Goal: Information Seeking & Learning: Learn about a topic

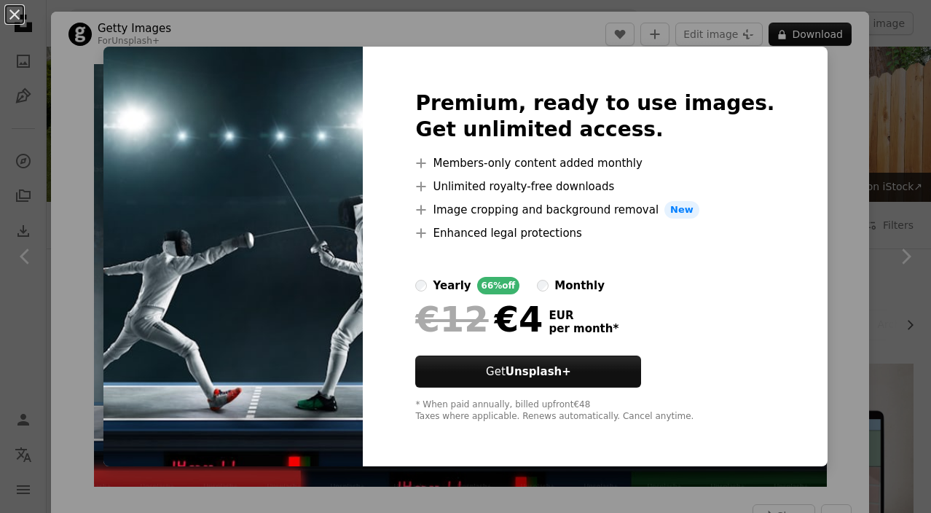
scroll to position [491, 0]
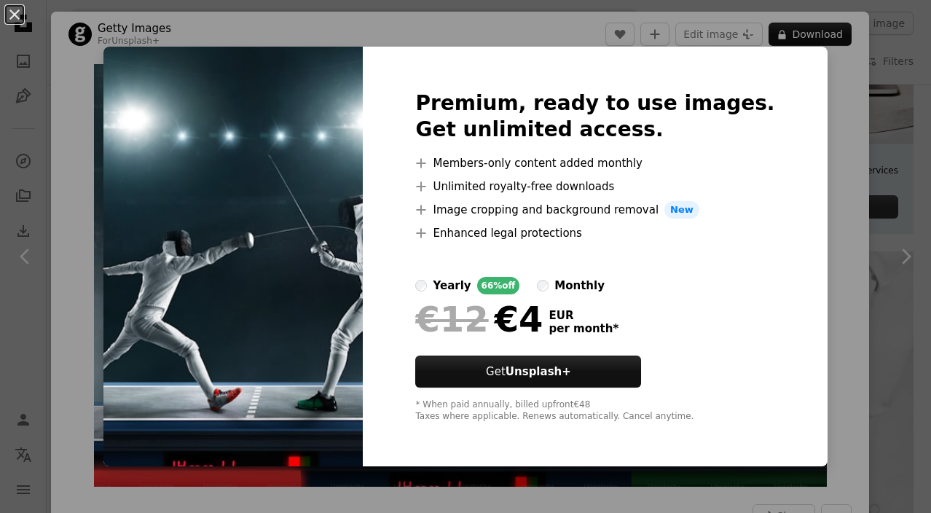
click at [821, 225] on div "An X shape Premium, ready to use images. Get unlimited access. A plus sign Memb…" at bounding box center [465, 256] width 931 height 513
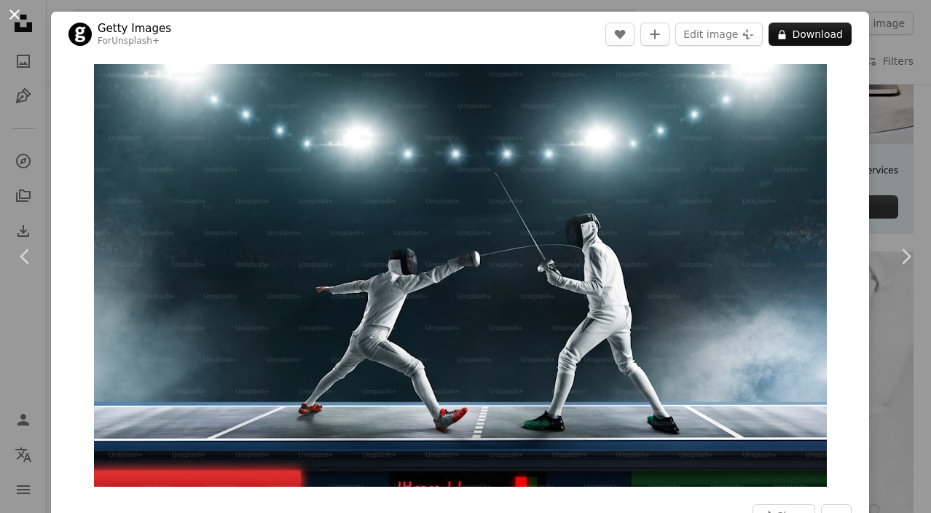
click at [17, 18] on button "An X shape" at bounding box center [14, 14] width 17 height 17
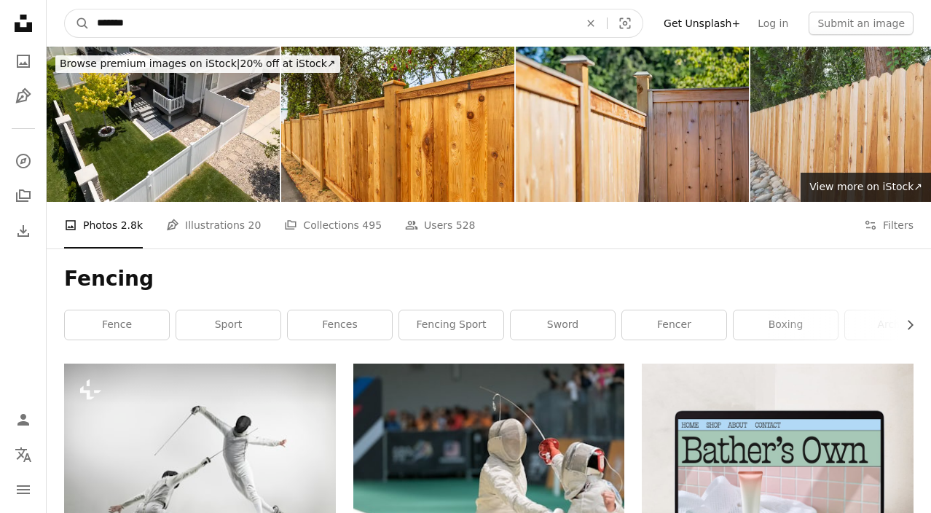
click at [484, 34] on input "*******" at bounding box center [332, 23] width 485 height 28
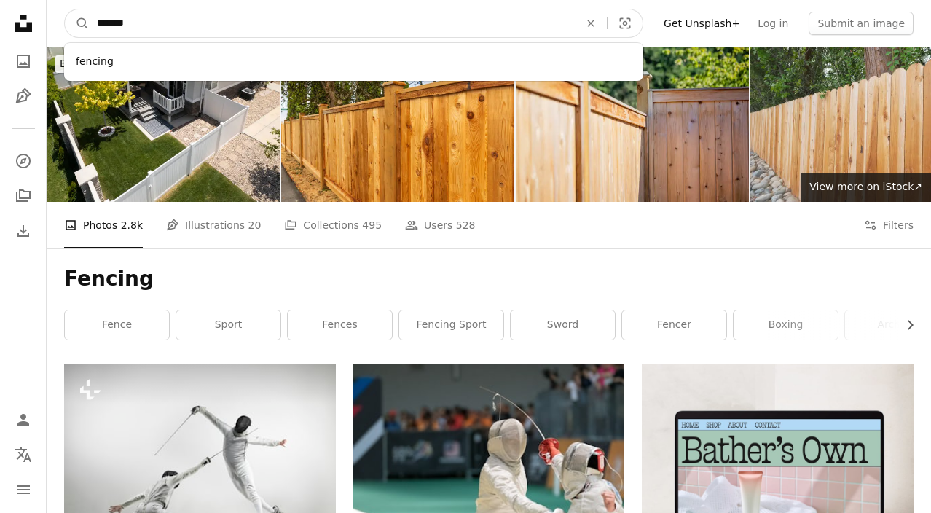
click at [65, 9] on button "A magnifying glass" at bounding box center [77, 23] width 25 height 28
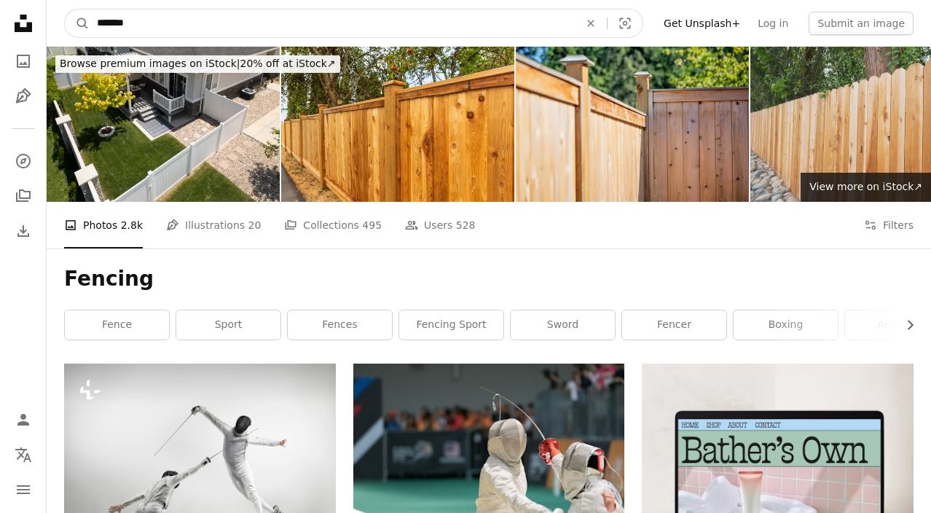
click at [105, 25] on input "*******" at bounding box center [332, 23] width 485 height 28
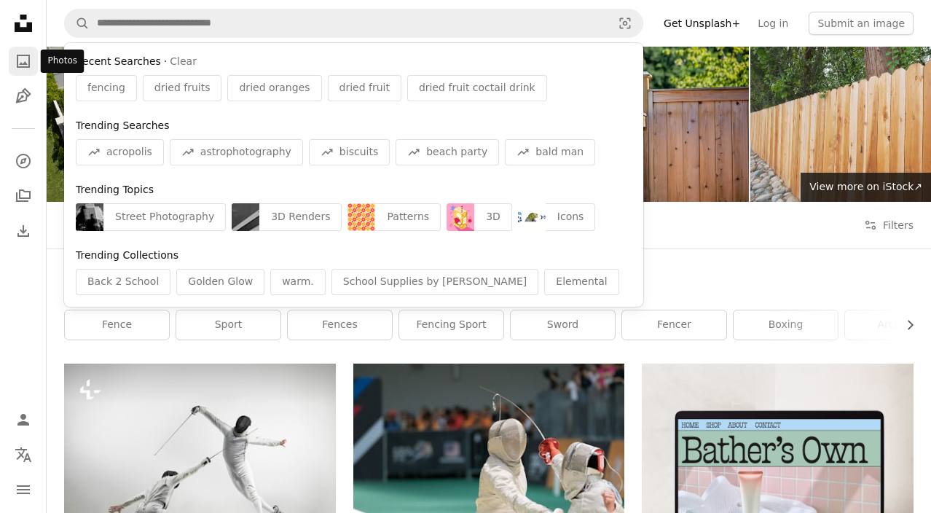
click at [30, 74] on link "A photo" at bounding box center [23, 61] width 29 height 29
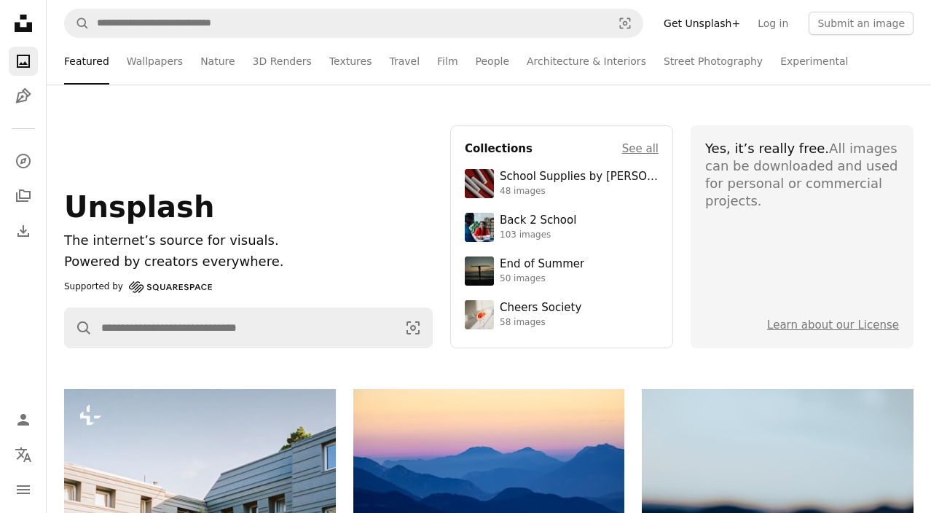
click at [135, 39] on nav "A magnifying glass Visual search Get Unsplash+ Log in Submit an image" at bounding box center [489, 23] width 884 height 47
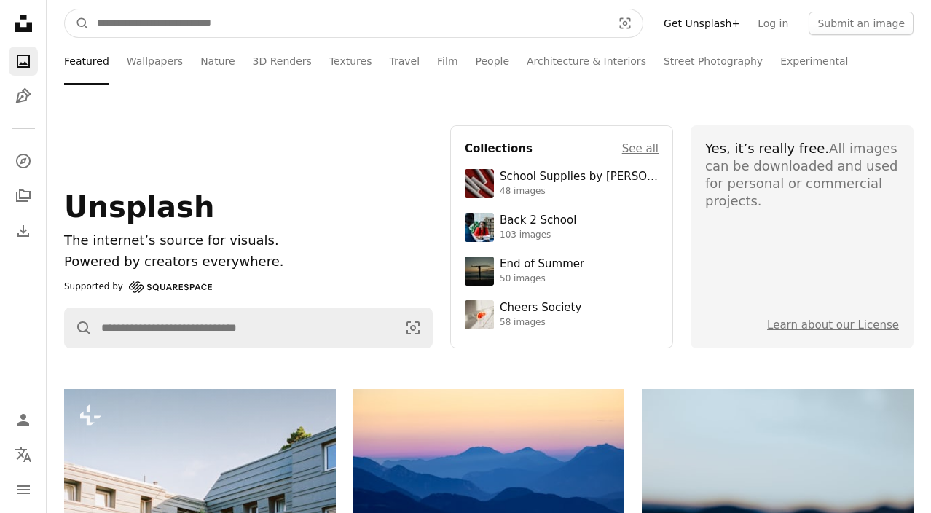
click at [135, 30] on input "Find visuals sitewide" at bounding box center [349, 23] width 518 height 28
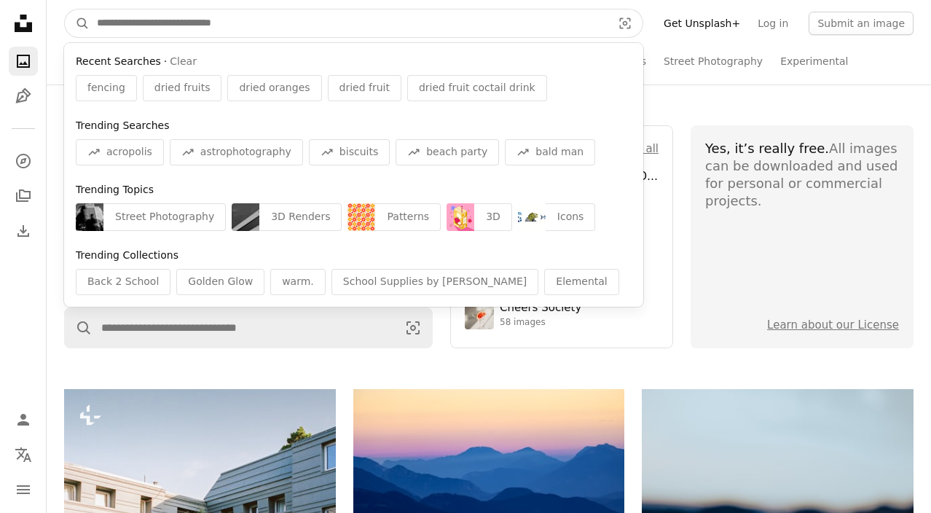
paste input "*******"
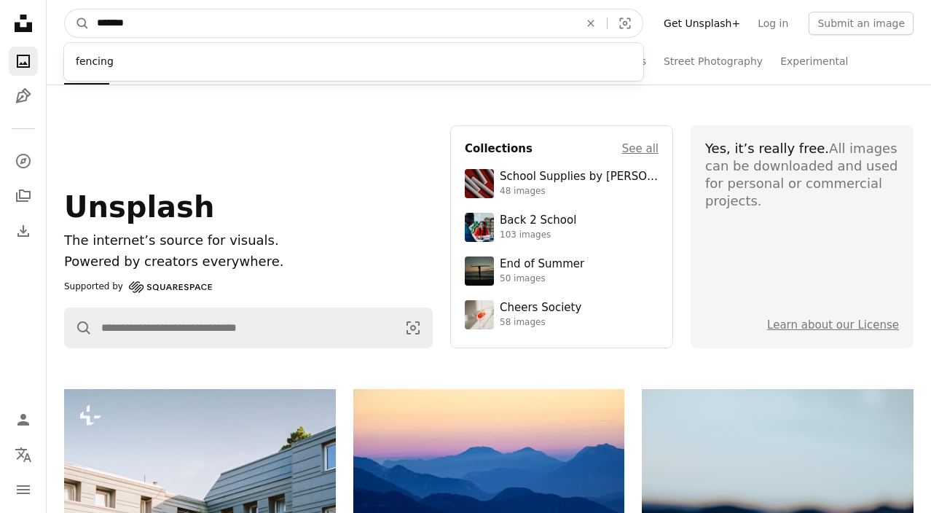
type input "*******"
click at [65, 9] on button "A magnifying glass" at bounding box center [77, 23] width 25 height 28
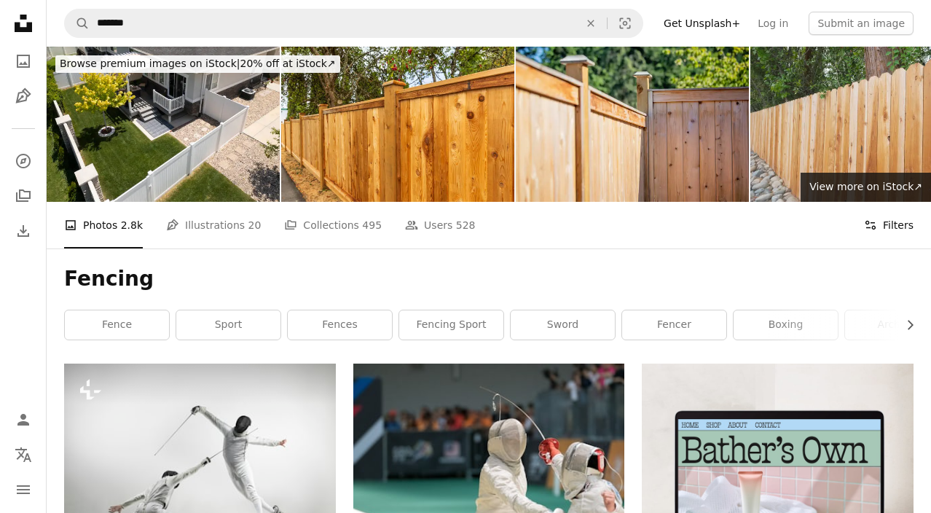
click at [888, 202] on button "Filters Filters" at bounding box center [889, 225] width 50 height 47
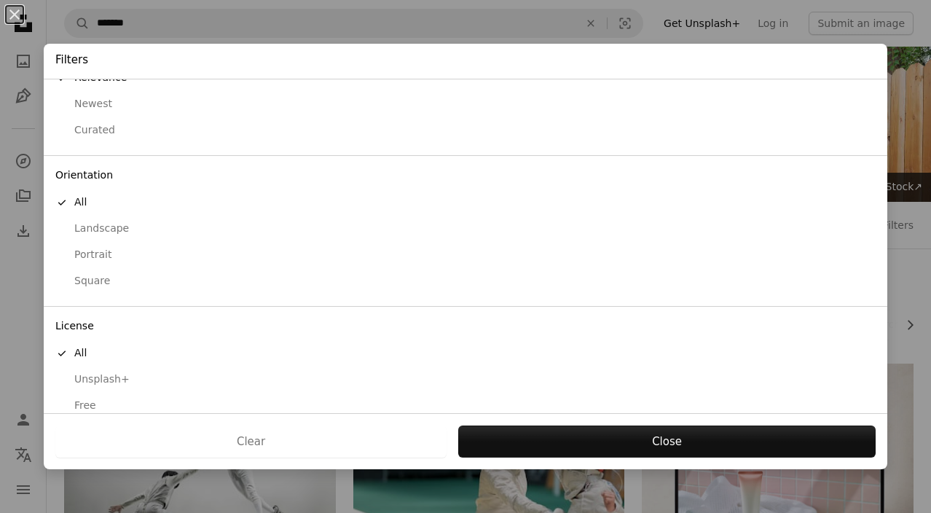
scroll to position [66, 0]
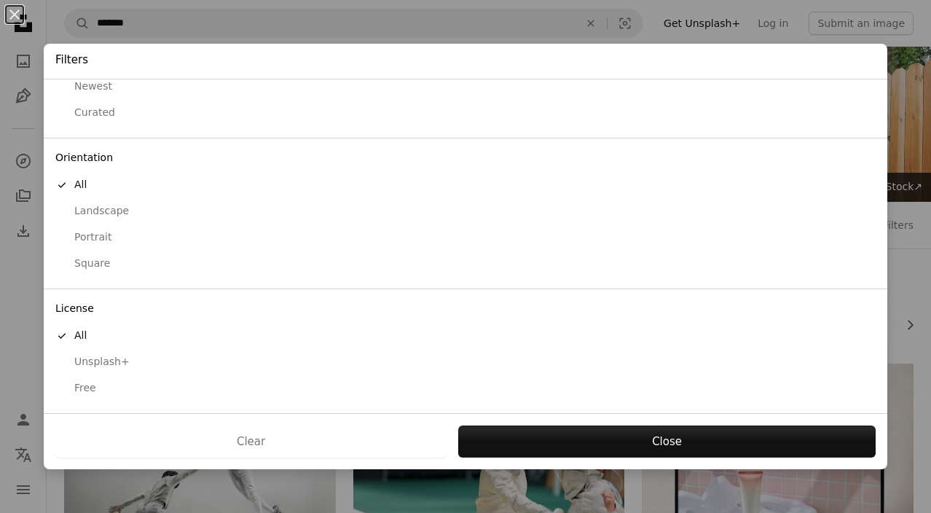
click at [84, 382] on div "Free" at bounding box center [465, 388] width 820 height 15
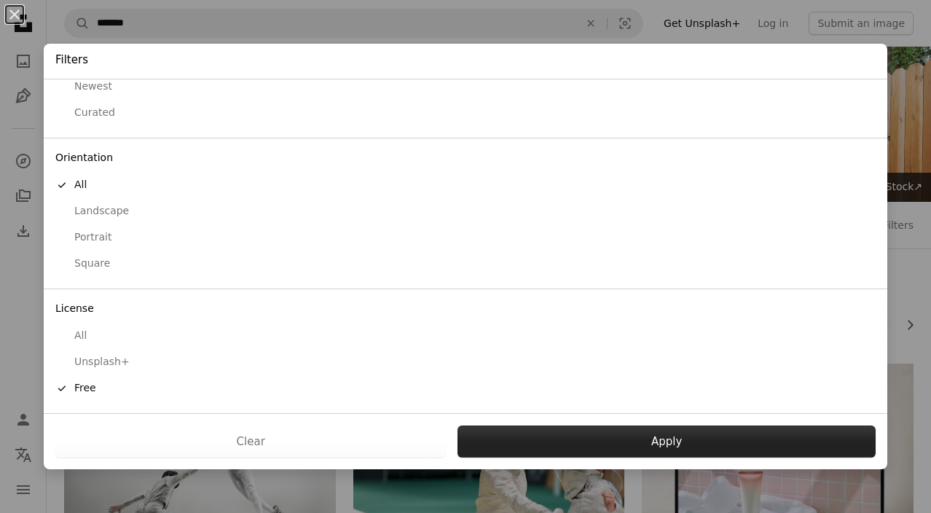
click at [553, 434] on button "Apply" at bounding box center [666, 441] width 418 height 32
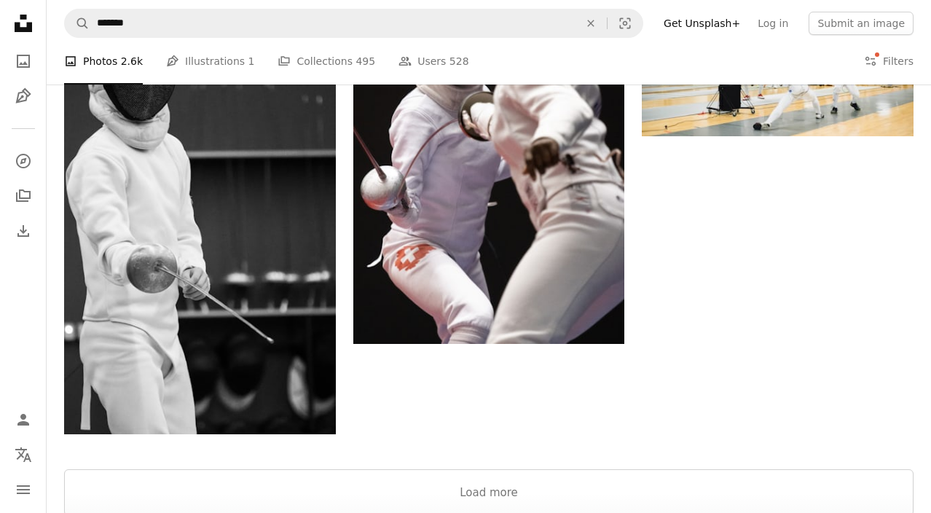
scroll to position [2347, 0]
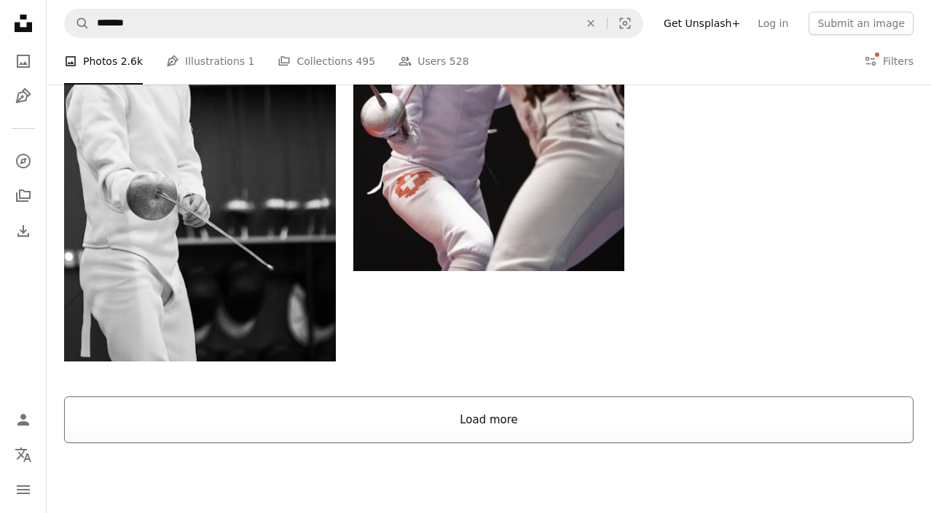
click at [494, 396] on button "Load more" at bounding box center [488, 419] width 849 height 47
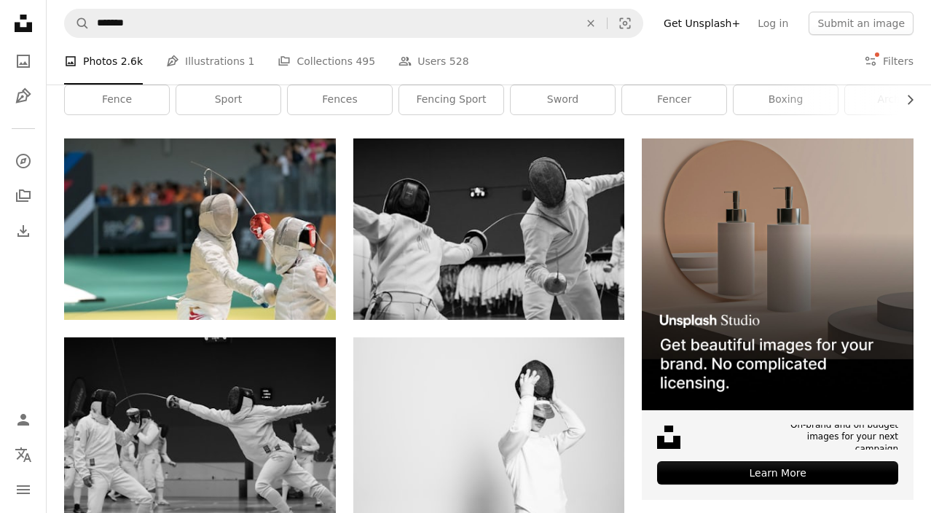
scroll to position [0, 0]
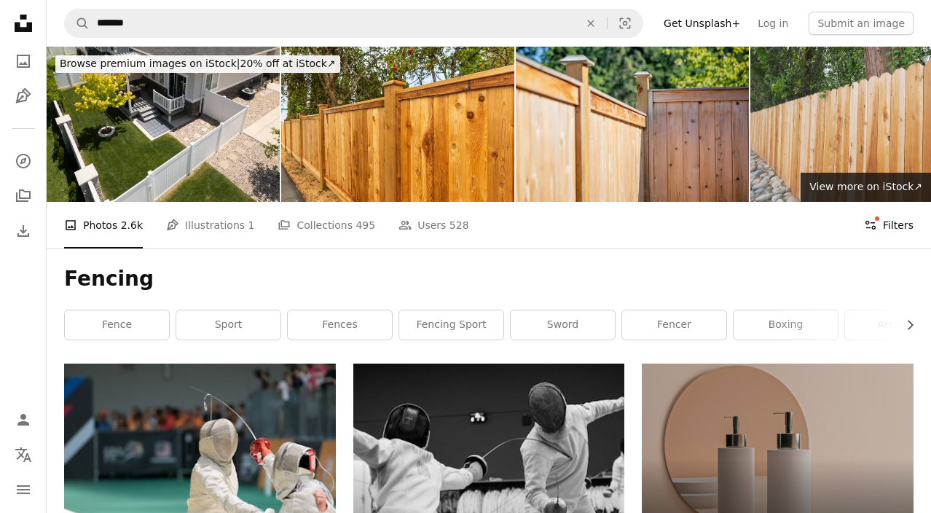
click at [899, 202] on button "Filters Filters" at bounding box center [889, 225] width 50 height 47
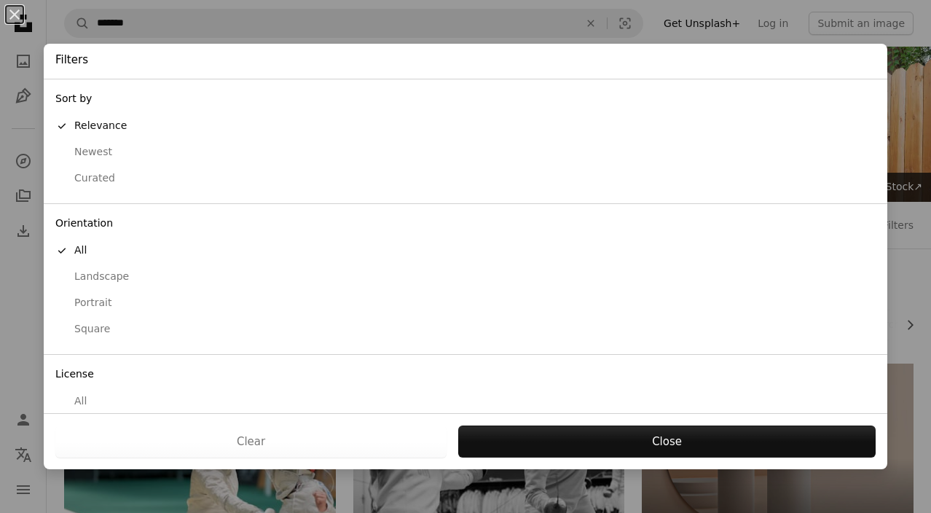
click at [114, 279] on div "Landscape" at bounding box center [465, 276] width 820 height 15
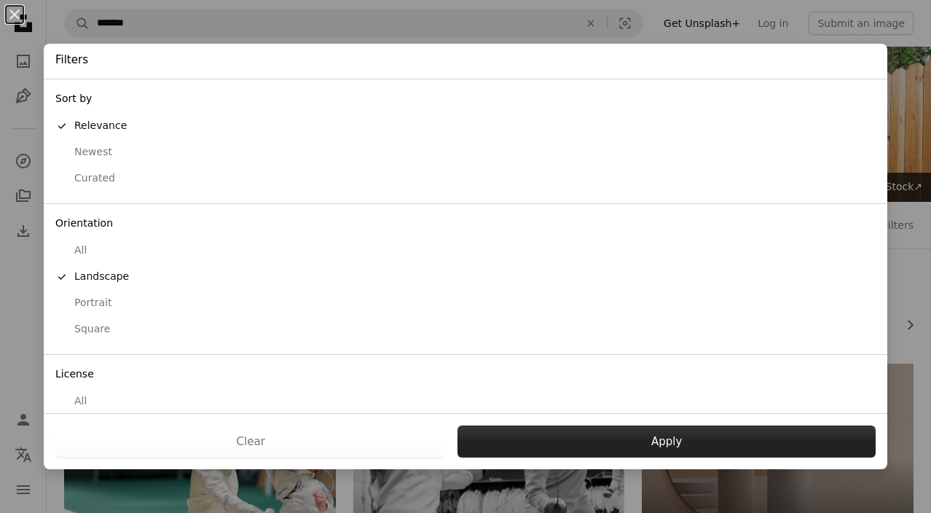
click at [552, 437] on button "Apply" at bounding box center [666, 441] width 418 height 32
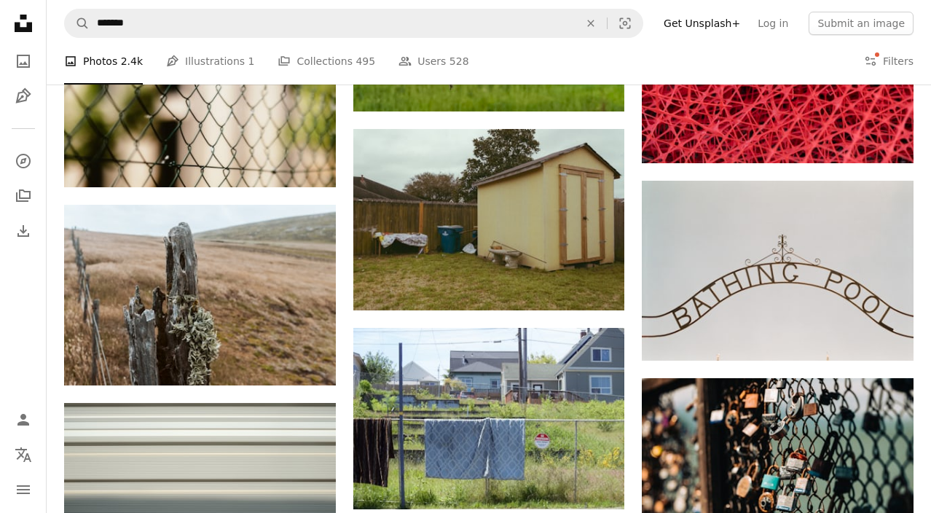
scroll to position [5788, 0]
